Goal: Navigation & Orientation: Find specific page/section

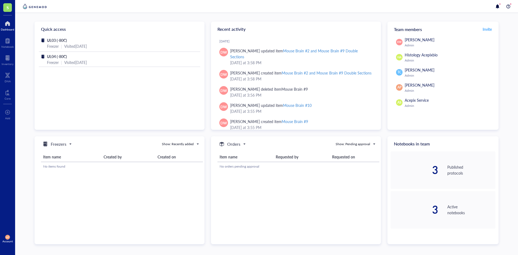
click at [3, 21] on div at bounding box center [7, 23] width 13 height 9
click at [3, 22] on div at bounding box center [7, 23] width 13 height 9
click at [5, 57] on div at bounding box center [8, 58] width 12 height 9
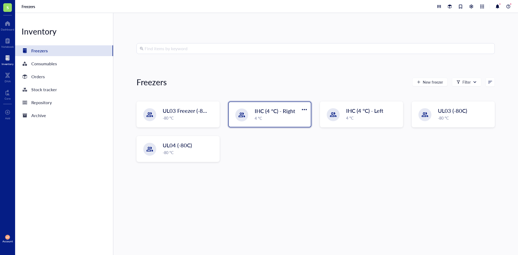
click at [289, 118] on div "4 °C" at bounding box center [281, 118] width 53 height 6
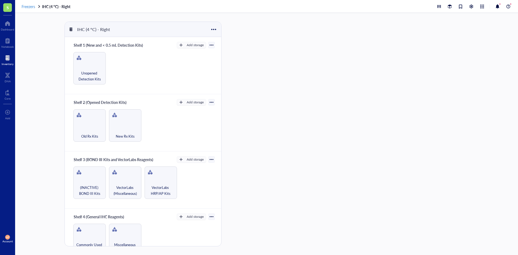
click at [29, 5] on span "Freezers" at bounding box center [28, 6] width 13 height 5
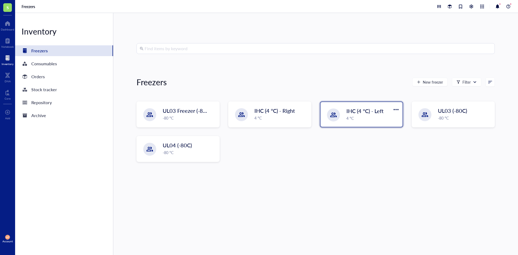
click at [359, 110] on span "IHC (4 °C) - Left" at bounding box center [364, 111] width 37 height 8
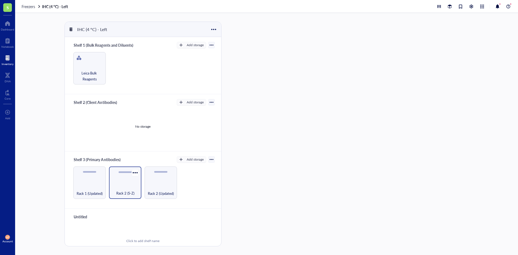
click at [114, 187] on div "Rack 2 (S-Z)" at bounding box center [125, 190] width 27 height 12
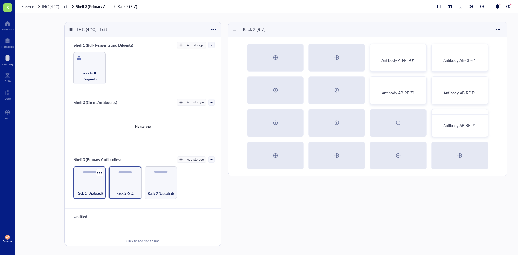
click at [84, 179] on div "Rack 1 (Updated)" at bounding box center [89, 182] width 32 height 32
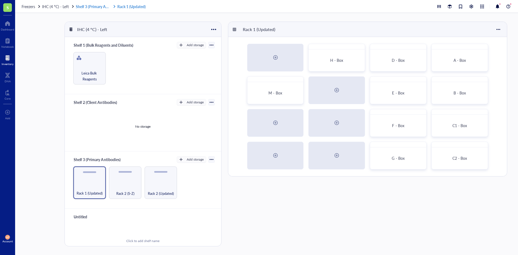
click at [100, 7] on link "Shelf 3 (Primary Antibodies) Rack 1 (Updated)" at bounding box center [111, 6] width 71 height 5
click at [118, 188] on div "Rack 2 (S-Z)" at bounding box center [125, 190] width 27 height 12
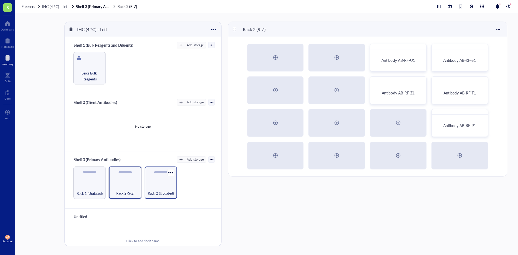
click at [166, 185] on div "Rack 2 (Updated)" at bounding box center [160, 190] width 27 height 12
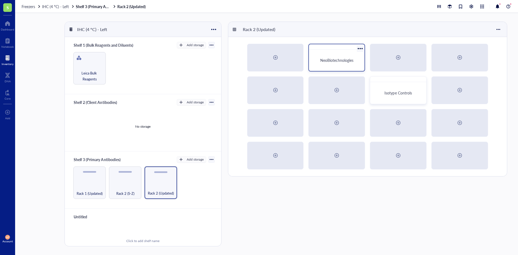
click at [328, 55] on div "NeoBiotechnologies" at bounding box center [336, 60] width 51 height 17
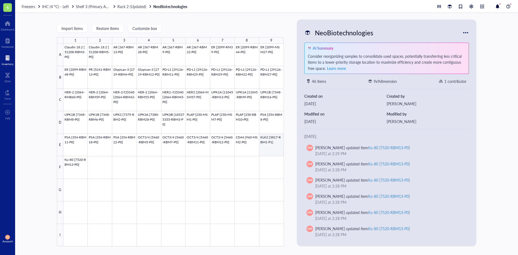
click at [265, 140] on div at bounding box center [173, 145] width 220 height 203
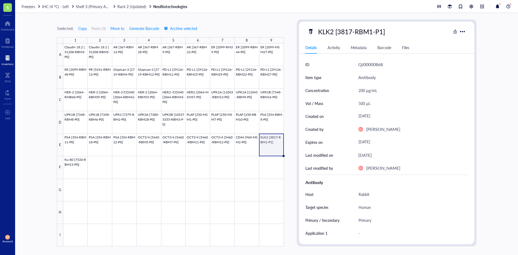
click at [486, 48] on div "1 selected: Copy Paste ( 0 ) Move to Generate Barcode Archive selected 1 2 3 4 …" at bounding box center [266, 134] width 503 height 242
